Goal: Find specific fact: Find specific fact

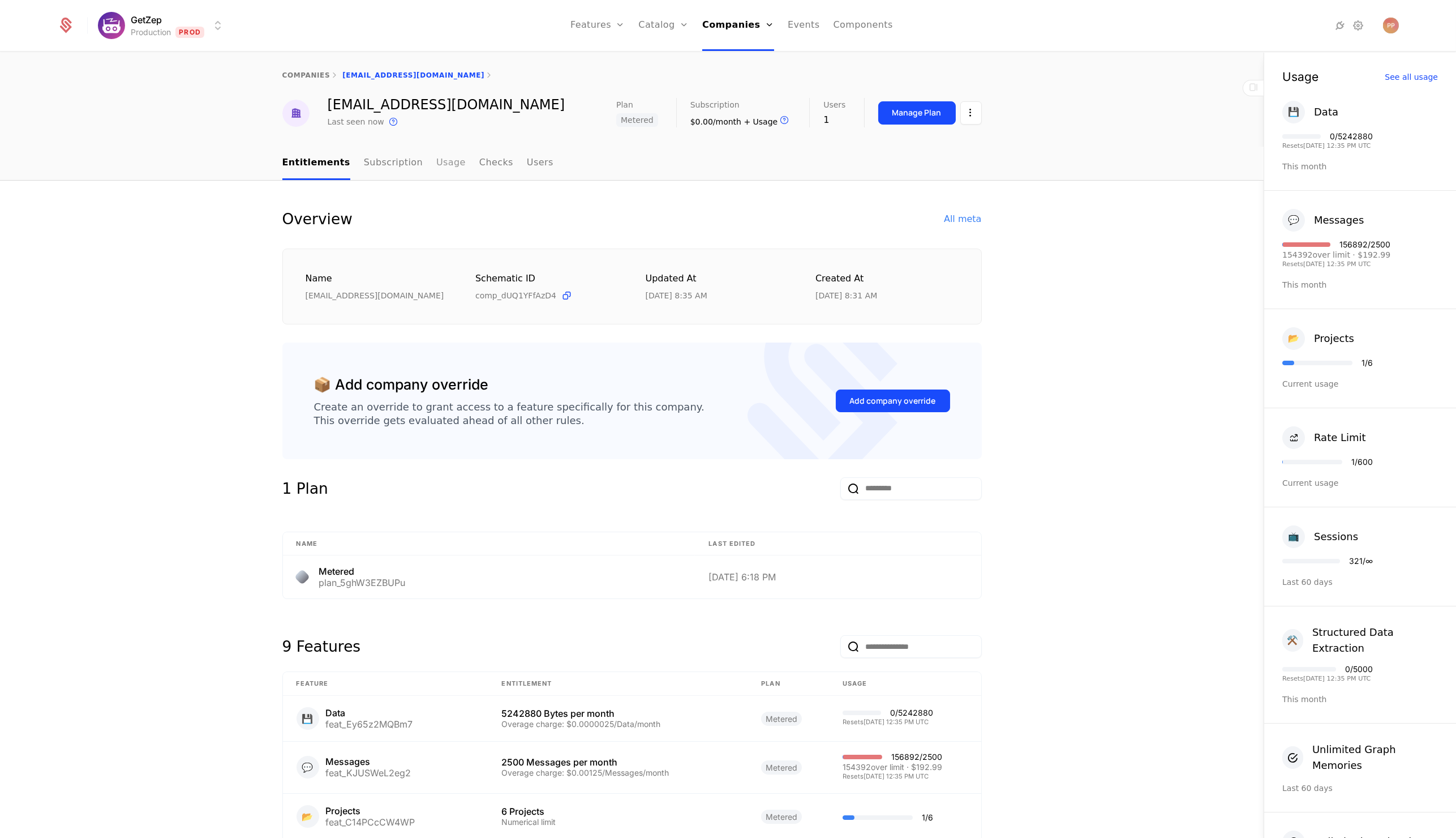
click at [436, 159] on link "Usage" at bounding box center [451, 163] width 29 height 34
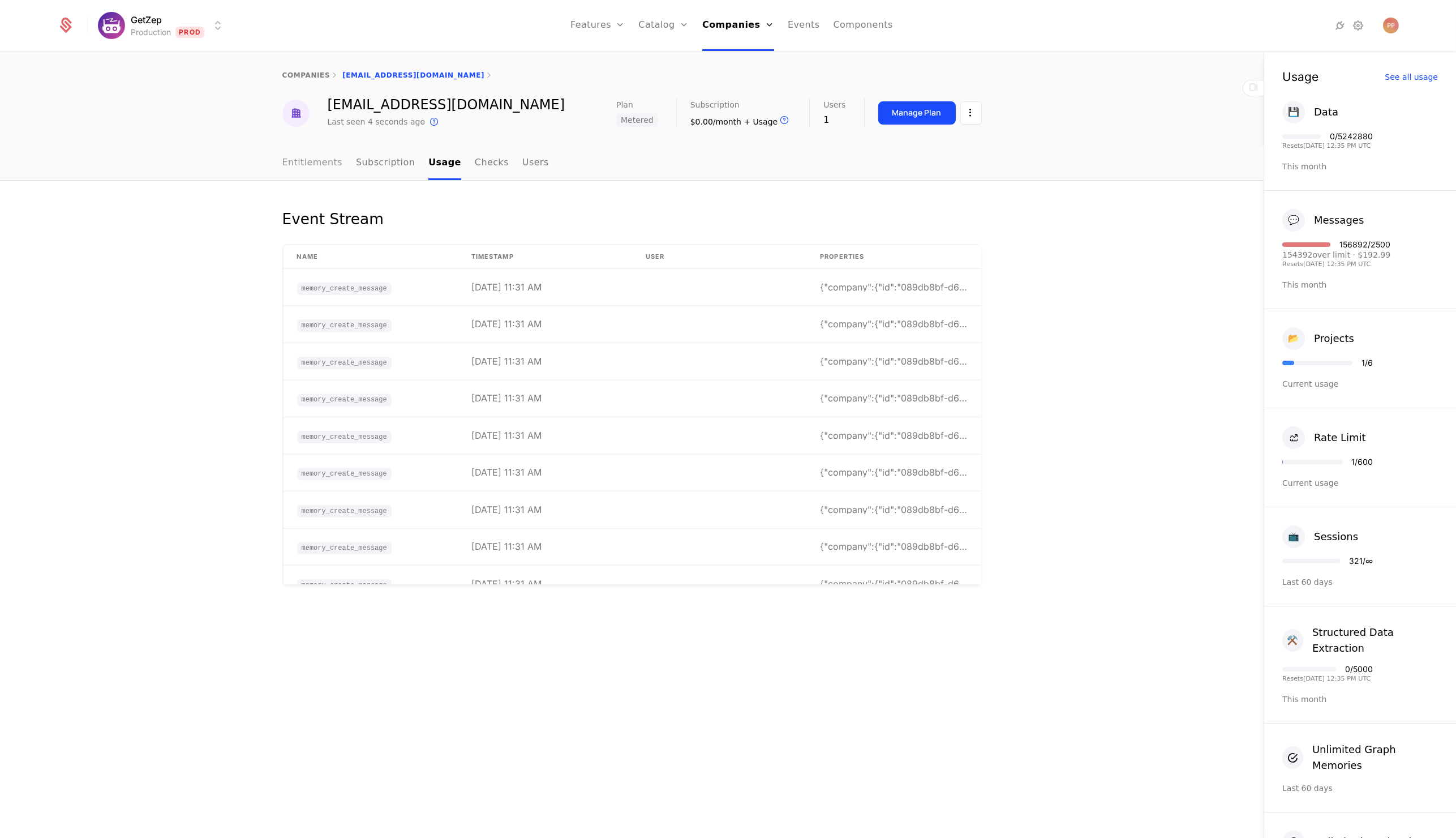
click at [311, 154] on link "Entitlements" at bounding box center [313, 163] width 61 height 34
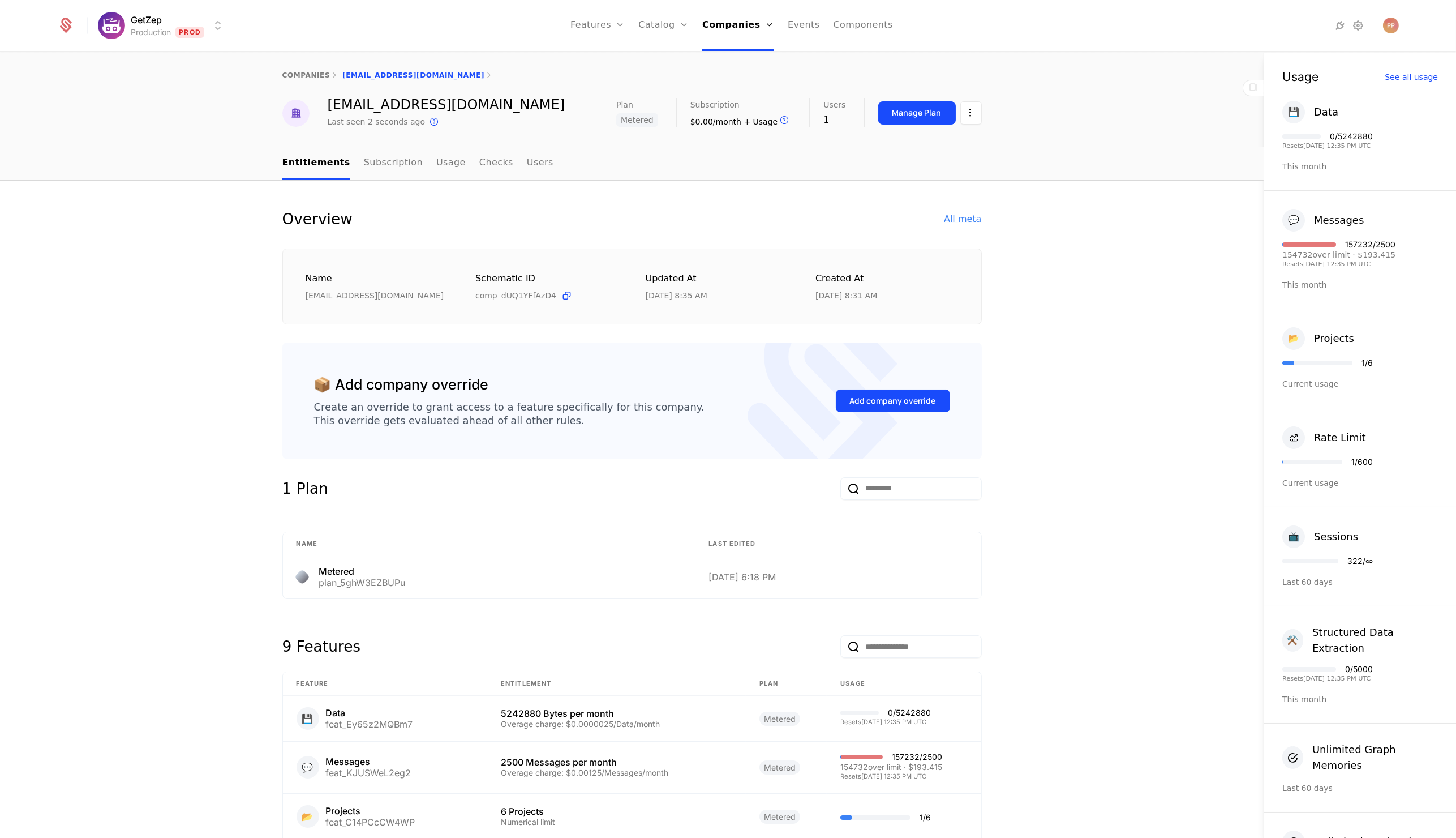
click at [955, 218] on div "All meta" at bounding box center [963, 219] width 38 height 13
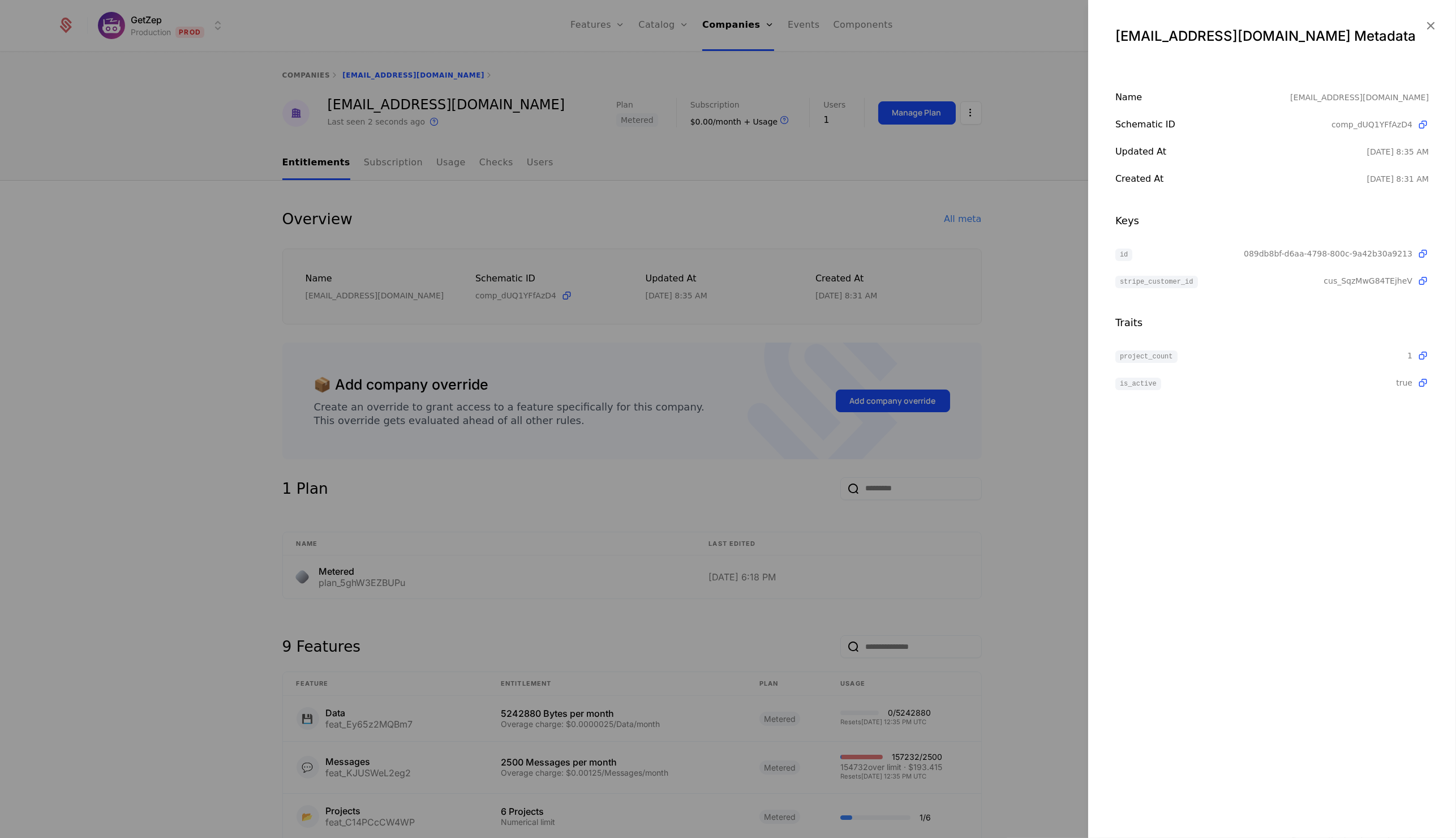
click at [1346, 257] on span "089db8bf-d6aa-4798-800c-9a42b30a9213" at bounding box center [1328, 253] width 169 height 11
copy span "089db8bf-d6aa-4798-800c-9a42b30a9213"
click at [58, 352] on div at bounding box center [728, 419] width 1456 height 838
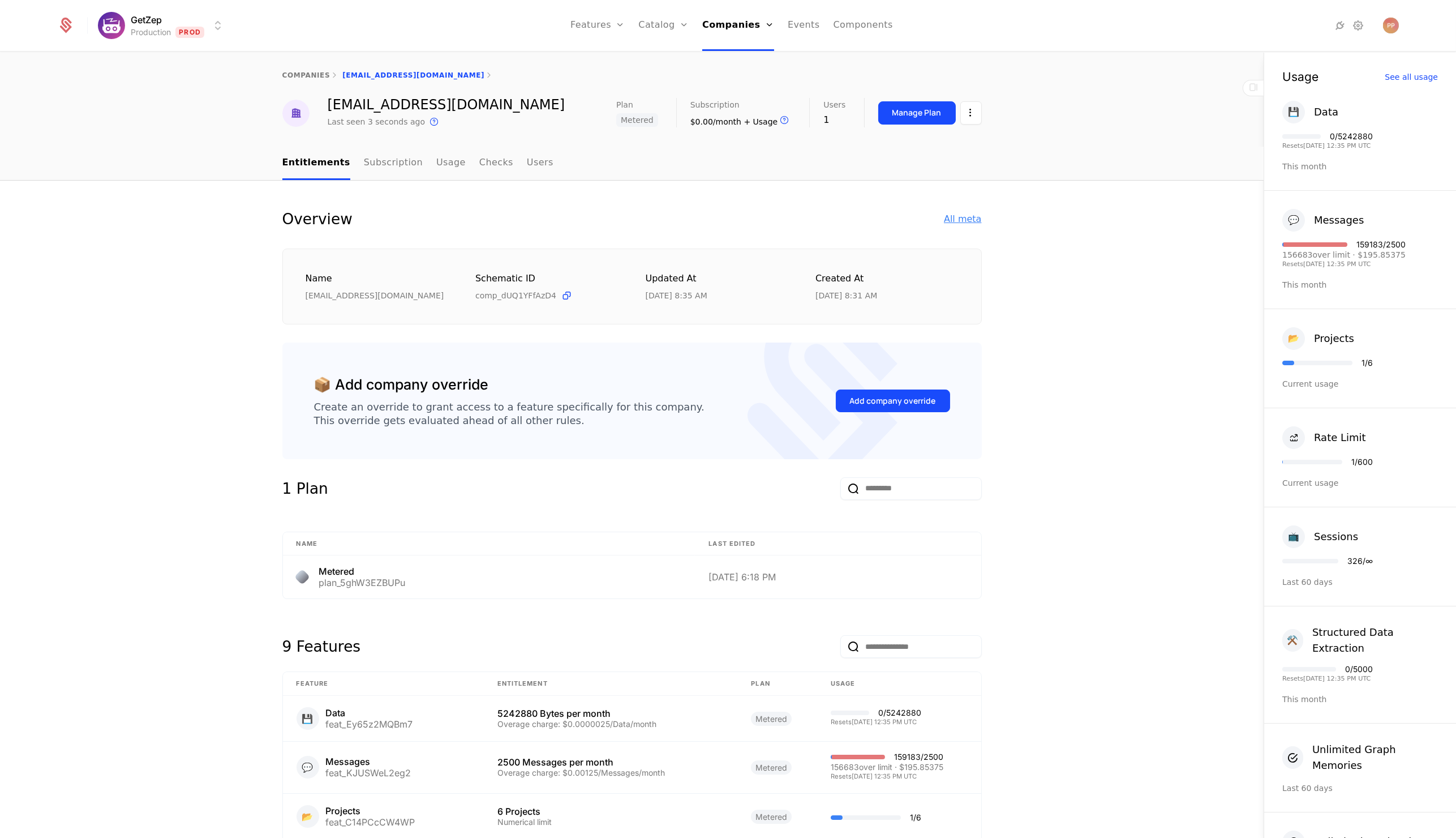
click at [955, 214] on div "All meta" at bounding box center [963, 219] width 38 height 13
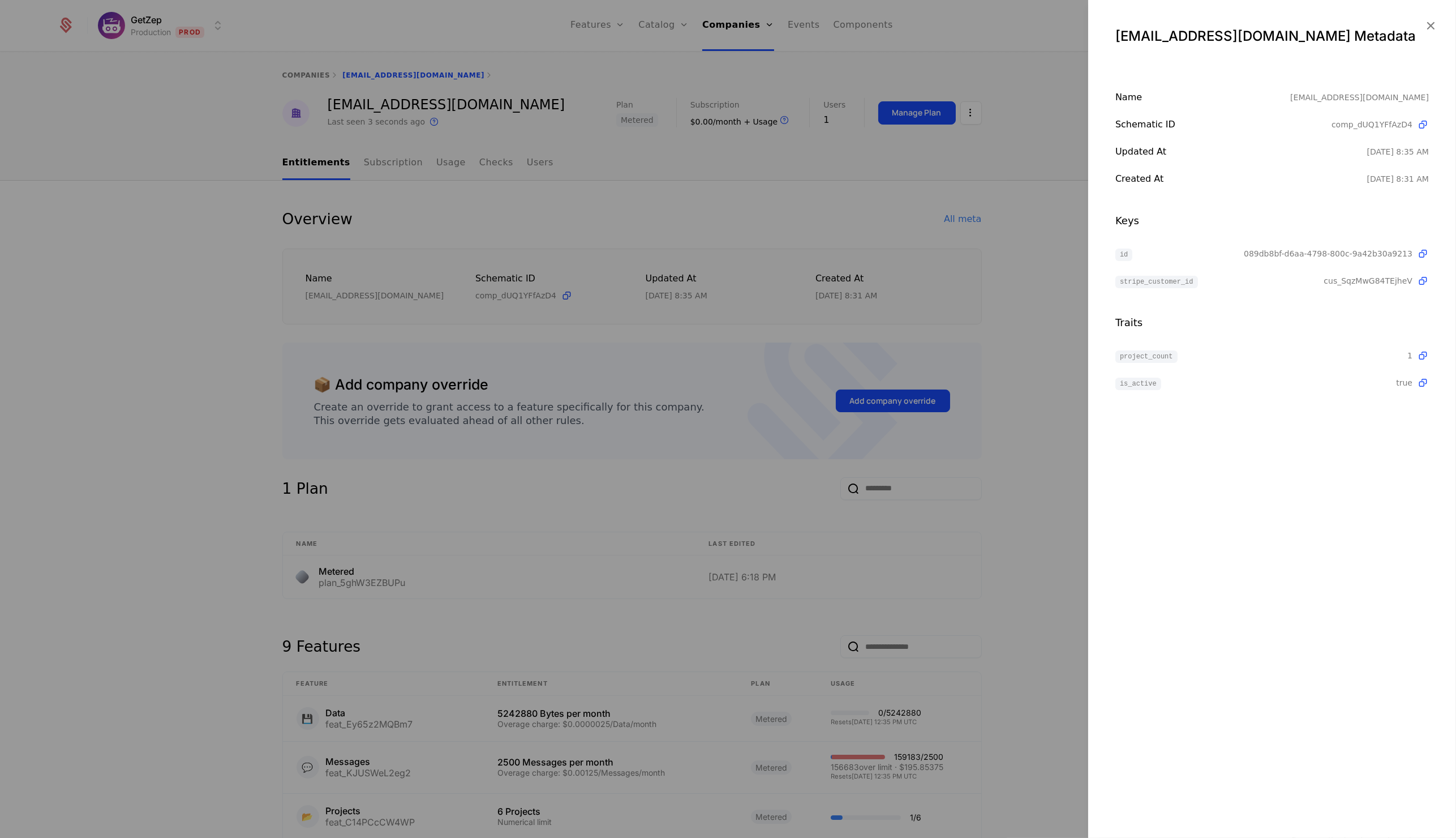
click at [1298, 253] on span "089db8bf-d6aa-4798-800c-9a42b30a9213" at bounding box center [1328, 253] width 169 height 11
copy span "089db8bf-d6aa-4798-800c-9a42b30a9213"
click at [186, 316] on div at bounding box center [728, 419] width 1456 height 838
